Goal: Use online tool/utility

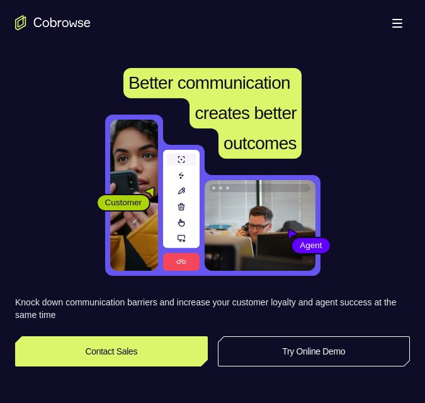
click at [337, 351] on link "Try Online Demo" at bounding box center [314, 351] width 193 height 30
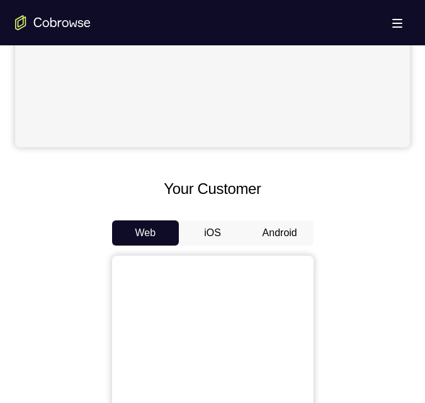
scroll to position [441, 0]
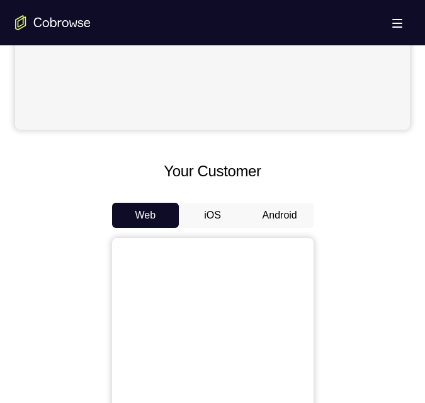
click at [274, 215] on button "Android" at bounding box center [279, 215] width 67 height 25
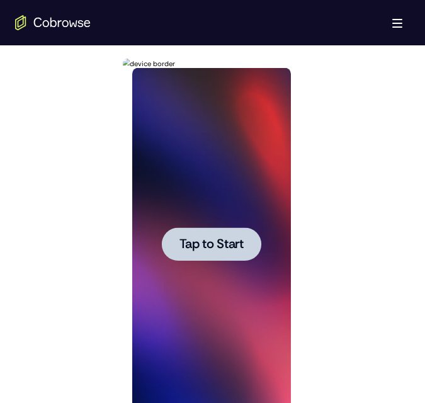
scroll to position [0, 0]
click at [215, 235] on div at bounding box center [211, 243] width 99 height 33
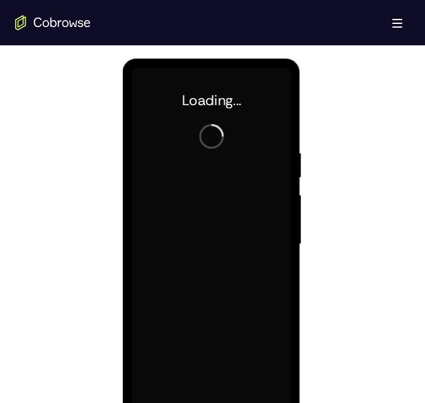
drag, startPoint x: 229, startPoint y: 174, endPoint x: 322, endPoint y: 91, distance: 124.9
click at [302, 91] on html "Online web based iOS Simulators and Android Emulators. Run iPhone, iPad, Mobile…" at bounding box center [212, 248] width 179 height 378
drag, startPoint x: 451, startPoint y: 177, endPoint x: 295, endPoint y: 98, distance: 174.8
drag, startPoint x: 295, startPoint y: 98, endPoint x: 302, endPoint y: 161, distance: 63.3
click at [298, 59] on div "Launching app..." at bounding box center [212, 246] width 178 height 375
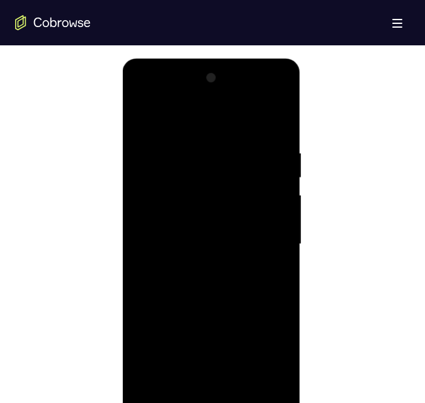
click at [215, 402] on div at bounding box center [211, 244] width 159 height 353
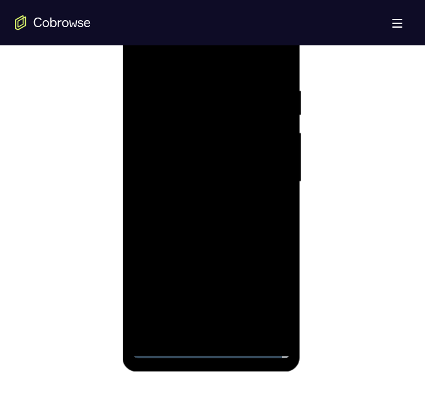
click at [217, 344] on div at bounding box center [211, 182] width 159 height 353
click at [213, 346] on div at bounding box center [211, 182] width 159 height 353
click at [212, 345] on div at bounding box center [211, 182] width 159 height 353
click at [211, 345] on div at bounding box center [211, 182] width 159 height 353
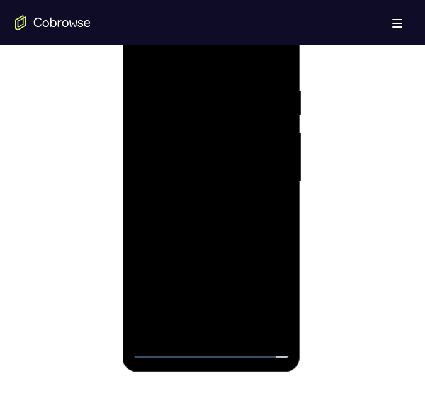
click at [211, 345] on div at bounding box center [211, 182] width 159 height 353
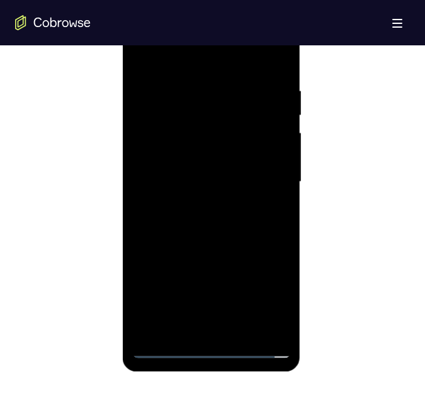
click at [211, 345] on div at bounding box center [211, 182] width 159 height 353
click at [280, 292] on div at bounding box center [211, 182] width 159 height 353
click at [271, 298] on div at bounding box center [211, 182] width 159 height 353
click at [266, 290] on div at bounding box center [211, 182] width 159 height 353
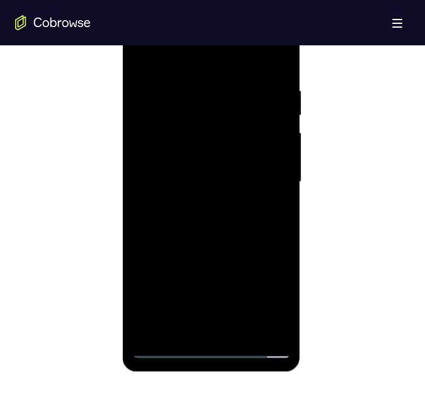
click at [266, 290] on div at bounding box center [211, 182] width 159 height 353
click at [265, 285] on div at bounding box center [211, 182] width 159 height 353
click at [203, 64] on div at bounding box center [211, 182] width 159 height 353
click at [167, 51] on div at bounding box center [211, 182] width 159 height 353
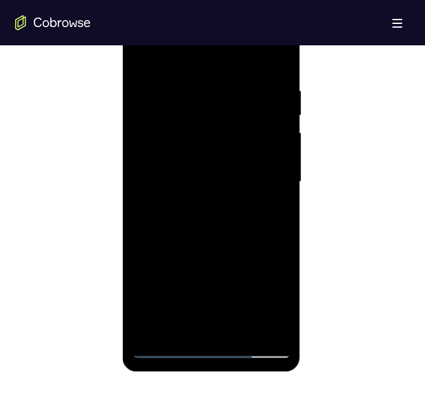
click at [261, 173] on div at bounding box center [211, 182] width 159 height 353
click at [267, 174] on div at bounding box center [211, 182] width 159 height 353
click at [263, 174] on div at bounding box center [211, 182] width 159 height 353
click at [220, 328] on div at bounding box center [211, 182] width 159 height 353
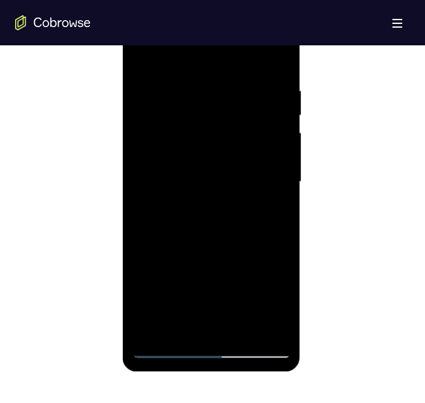
click at [220, 329] on div at bounding box center [211, 182] width 159 height 353
click at [223, 329] on div at bounding box center [211, 182] width 159 height 353
click at [163, 122] on div at bounding box center [211, 182] width 159 height 353
click at [157, 116] on div at bounding box center [211, 182] width 159 height 353
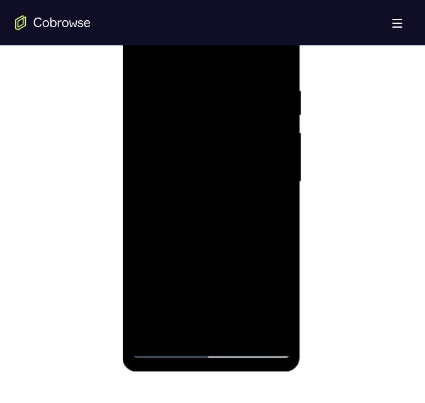
drag, startPoint x: 157, startPoint y: 116, endPoint x: 160, endPoint y: 132, distance: 15.3
click at [157, 119] on div at bounding box center [211, 182] width 159 height 353
click at [160, 113] on div at bounding box center [211, 182] width 159 height 353
click at [150, 115] on div at bounding box center [211, 182] width 159 height 353
drag, startPoint x: 171, startPoint y: 111, endPoint x: 154, endPoint y: 115, distance: 16.8
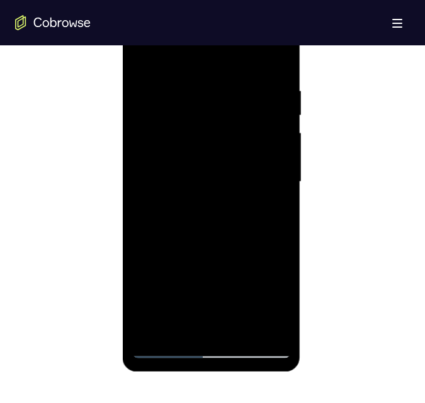
click at [161, 116] on div at bounding box center [211, 182] width 159 height 353
drag, startPoint x: 144, startPoint y: 106, endPoint x: 148, endPoint y: 116, distance: 10.8
click at [148, 116] on div at bounding box center [211, 182] width 159 height 353
click at [148, 110] on div at bounding box center [211, 182] width 159 height 353
drag, startPoint x: 148, startPoint y: 110, endPoint x: 151, endPoint y: 119, distance: 10.0
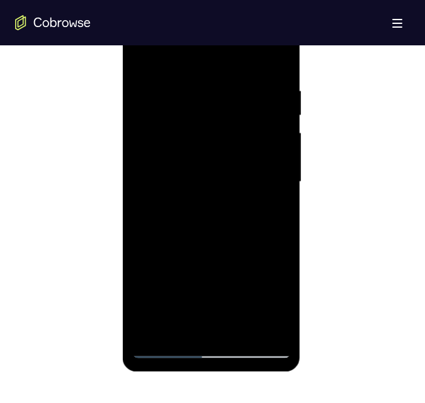
click at [151, 114] on div at bounding box center [211, 182] width 159 height 353
click at [206, 168] on div at bounding box center [211, 182] width 159 height 353
click at [204, 166] on div at bounding box center [211, 182] width 159 height 353
click at [194, 190] on div at bounding box center [211, 182] width 159 height 353
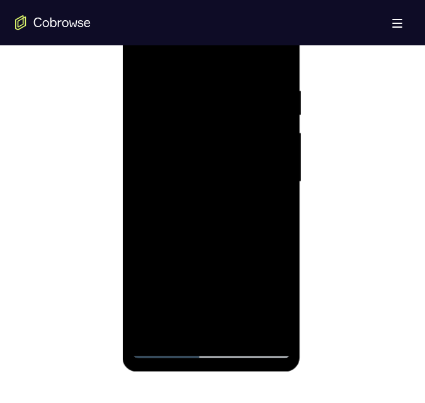
click at [201, 184] on div at bounding box center [211, 182] width 159 height 353
drag, startPoint x: 276, startPoint y: 59, endPoint x: 278, endPoint y: 66, distance: 7.7
click at [277, 67] on div at bounding box center [211, 182] width 159 height 353
